Goal: Task Accomplishment & Management: Manage account settings

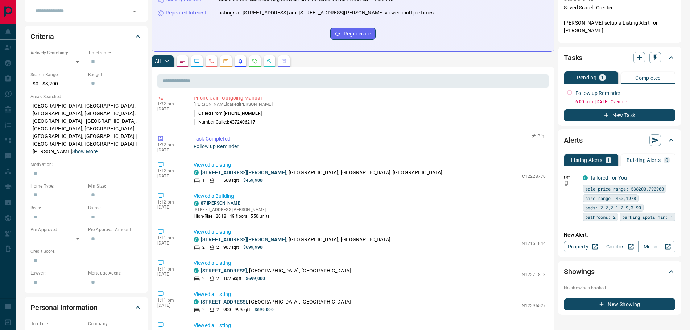
scroll to position [109, 0]
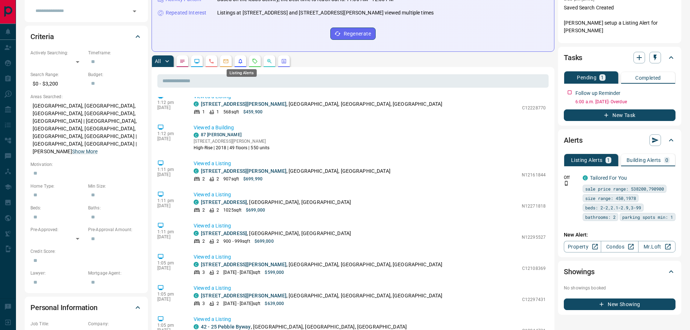
click at [240, 62] on icon "Listing Alerts" at bounding box center [240, 61] width 6 height 6
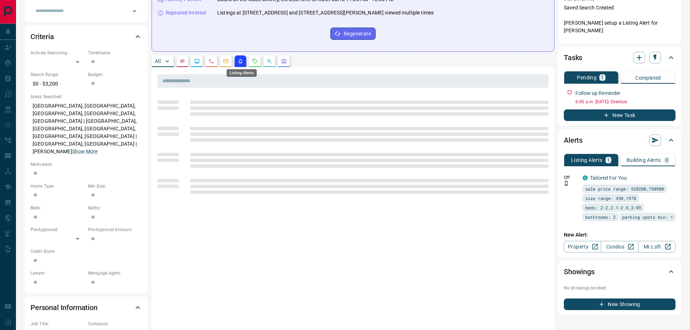
scroll to position [0, 0]
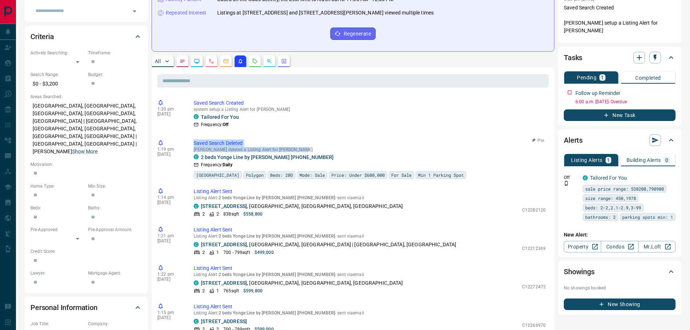
drag, startPoint x: 301, startPoint y: 150, endPoint x: 191, endPoint y: 145, distance: 110.3
click at [191, 145] on div "1:19 pm [DATE] Saved Search Deleted [PERSON_NAME] deleted a Listing Alert for E…" at bounding box center [352, 159] width 391 height 44
copy div "Saved Search Deleted [PERSON_NAME] deleted a Listing Alert for [PERSON_NAME]"
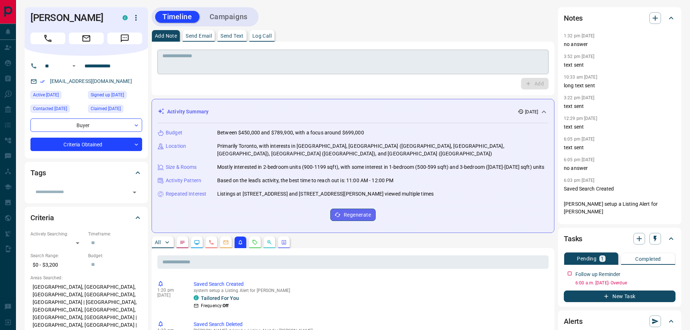
drag, startPoint x: 204, startPoint y: 57, endPoint x: 202, endPoint y: 61, distance: 3.9
click at [204, 58] on textarea at bounding box center [352, 62] width 381 height 18
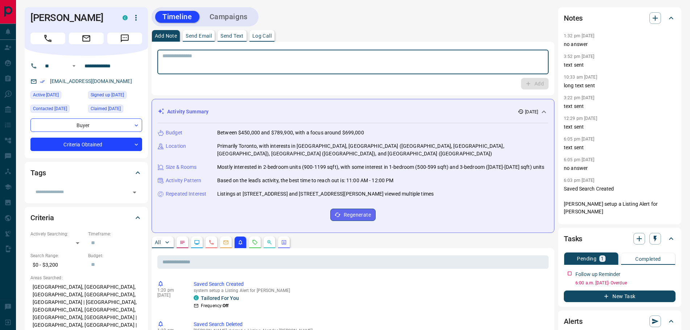
paste textarea "**********"
type textarea "**********"
click at [529, 81] on icon "button" at bounding box center [528, 84] width 7 height 7
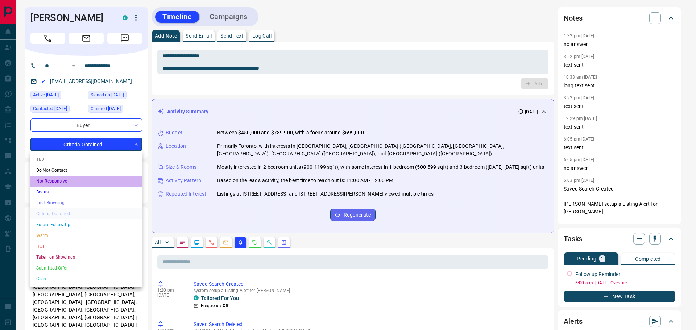
click at [62, 181] on li "Not Responsive" at bounding box center [86, 181] width 112 height 11
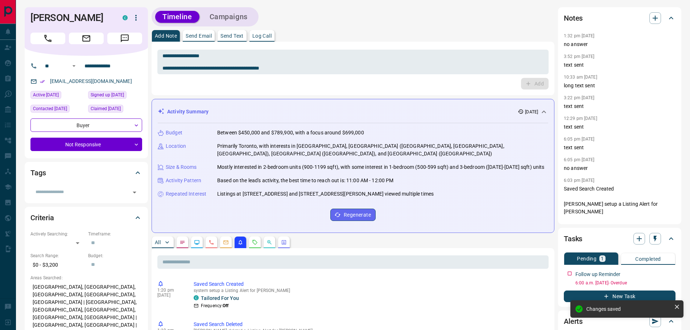
type input "*"
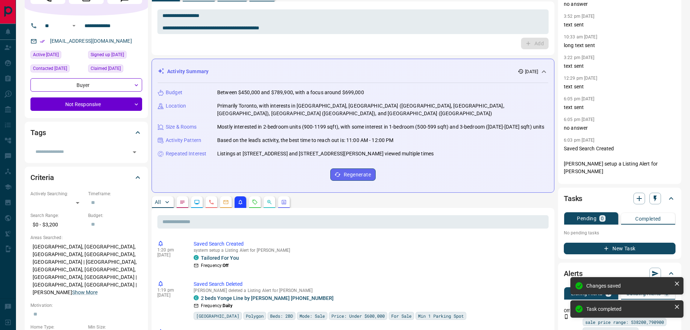
scroll to position [73, 0]
